Goal: Find specific page/section: Find specific page/section

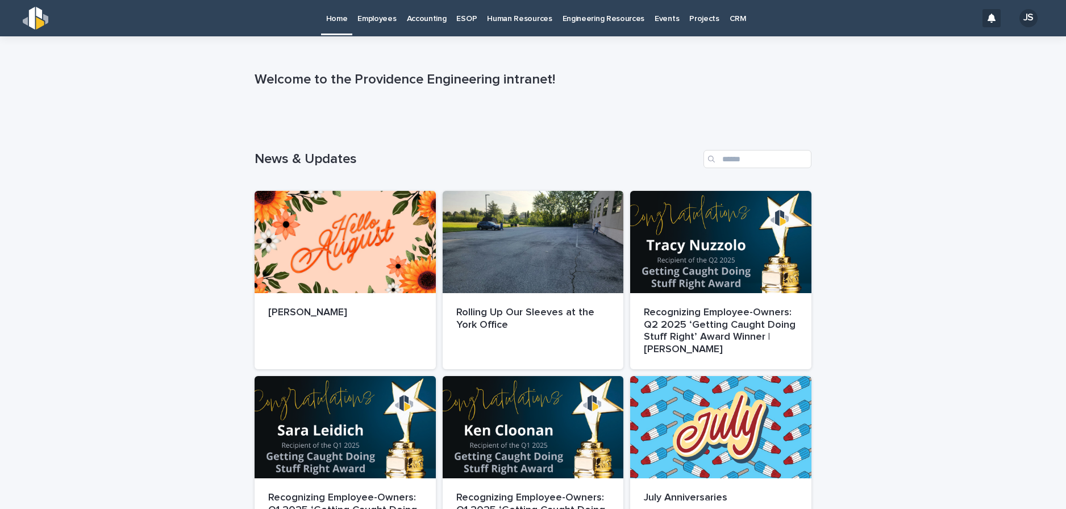
click at [388, 19] on p "Employees" at bounding box center [377, 12] width 39 height 24
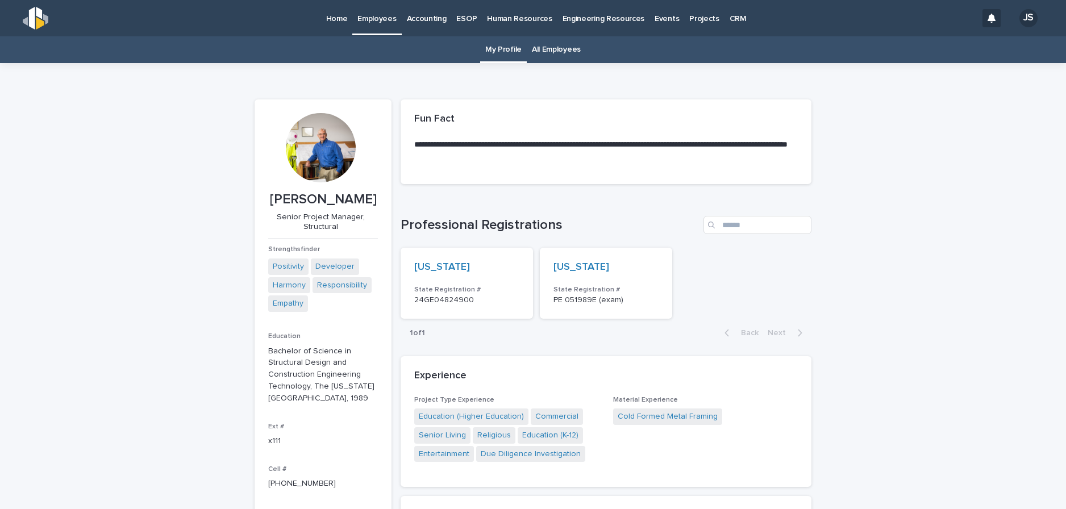
click at [555, 52] on link "All Employees" at bounding box center [556, 49] width 49 height 27
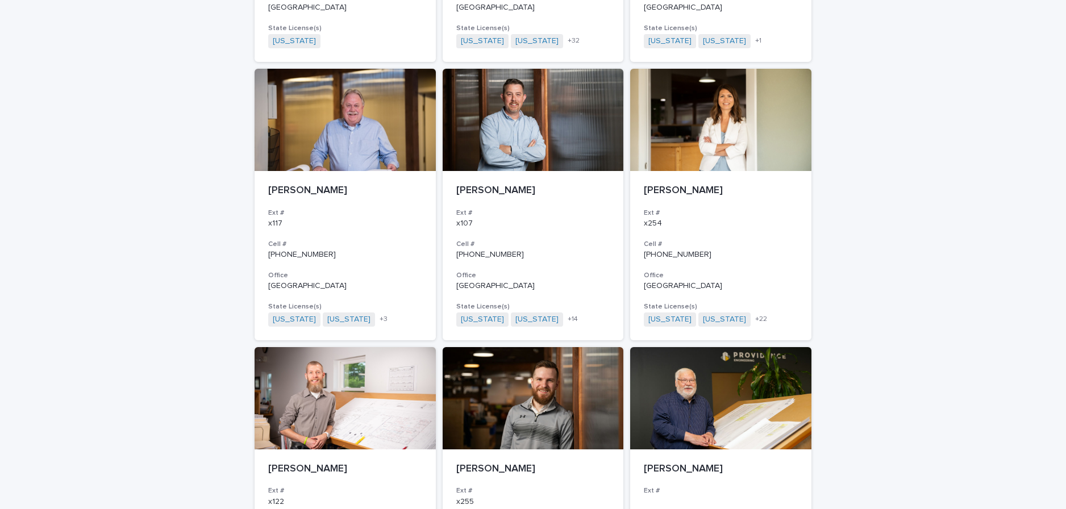
scroll to position [625, 0]
